Goal: Task Accomplishment & Management: Manage account settings

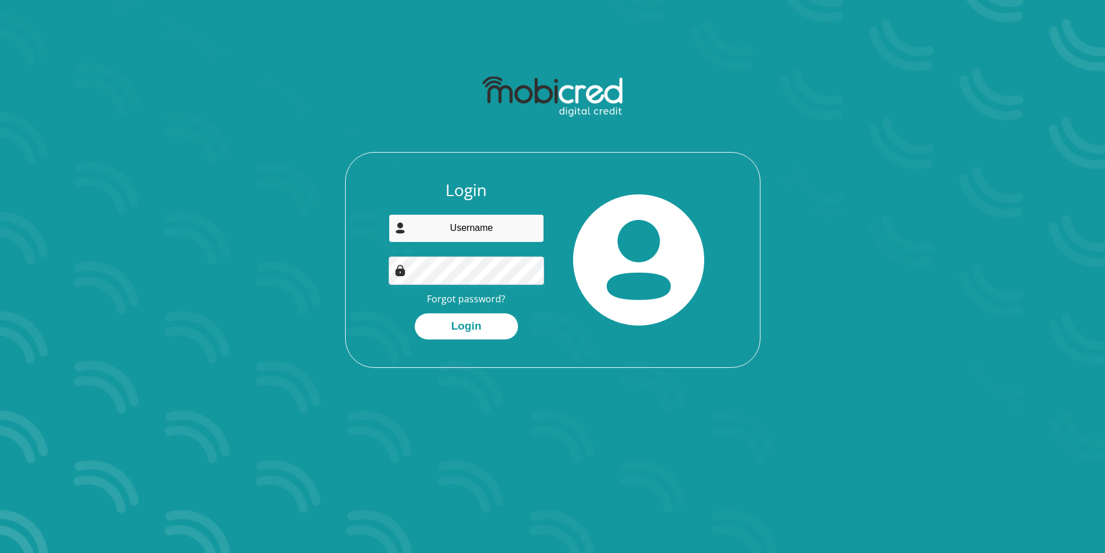
click at [417, 232] on input "email" at bounding box center [465, 228] width 155 height 28
type input "[EMAIL_ADDRESS][DOMAIN_NAME]"
click at [415, 313] on button "Login" at bounding box center [466, 326] width 103 height 26
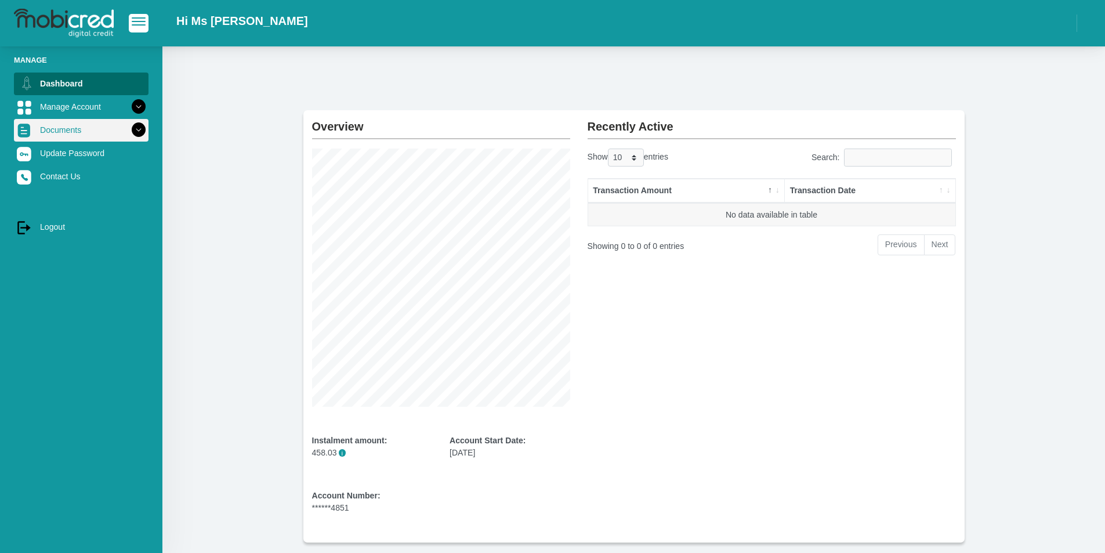
click at [129, 129] on icon at bounding box center [139, 130] width 20 height 20
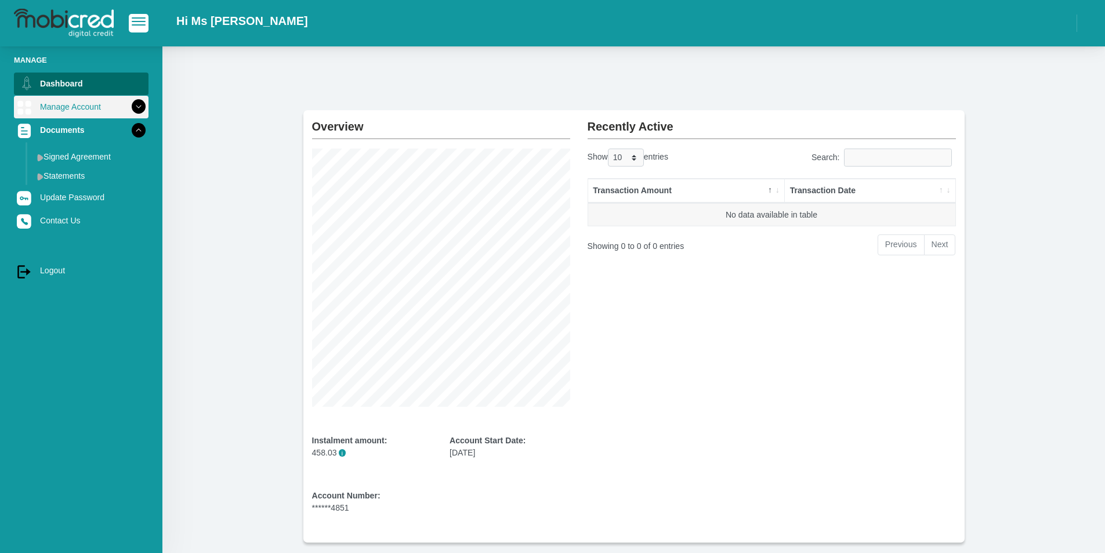
click at [129, 106] on icon at bounding box center [139, 107] width 20 height 20
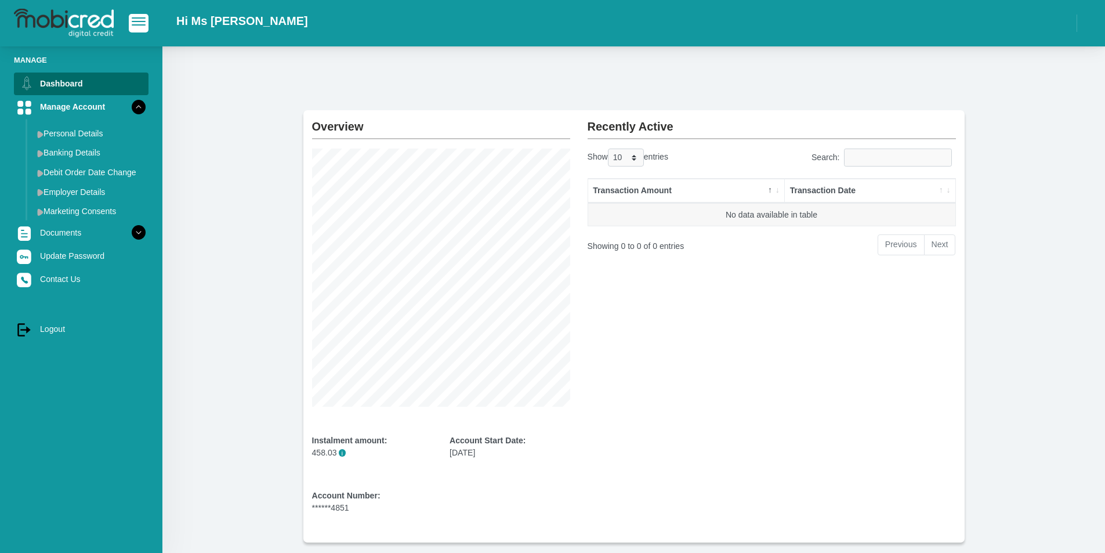
click at [653, 249] on div "Showing 0 to 0 of 0 entries" at bounding box center [658, 242] width 143 height 19
